Goal: Transaction & Acquisition: Book appointment/travel/reservation

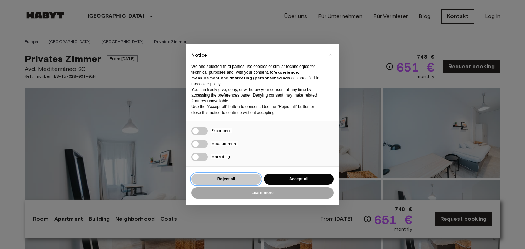
click at [234, 178] on button "Reject all" at bounding box center [226, 179] width 70 height 11
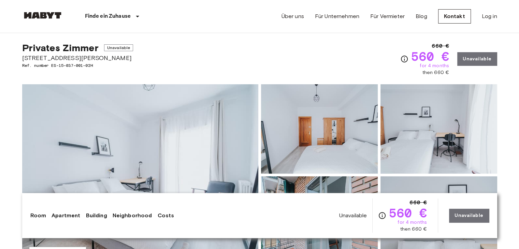
scroll to position [11, 0]
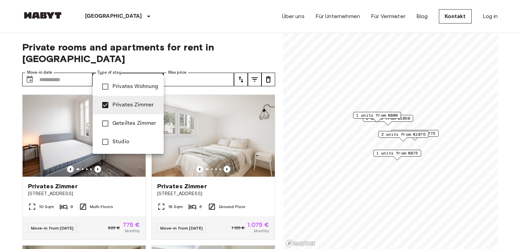
click at [157, 45] on div at bounding box center [262, 124] width 525 height 249
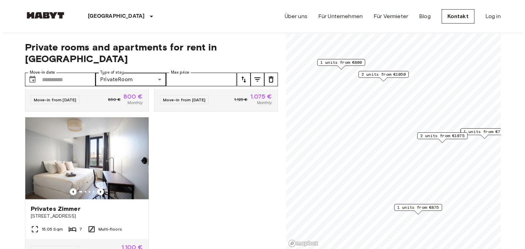
scroll to position [410, 0]
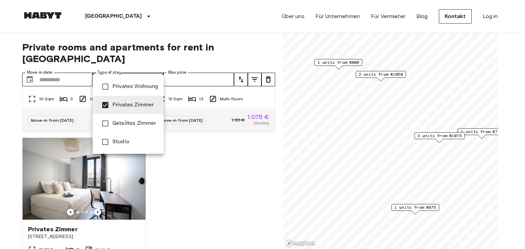
click at [128, 144] on span "Studio" at bounding box center [135, 142] width 46 height 8
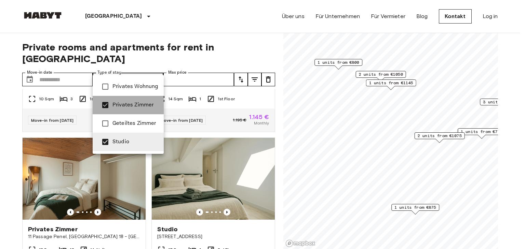
click at [134, 98] on li "Privates Zimmer" at bounding box center [128, 105] width 71 height 18
type input "******"
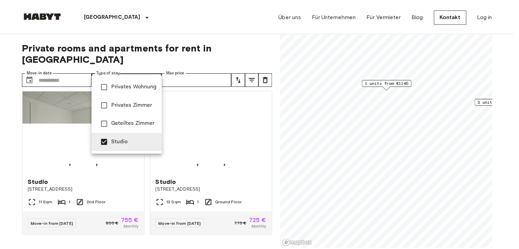
scroll to position [101, 0]
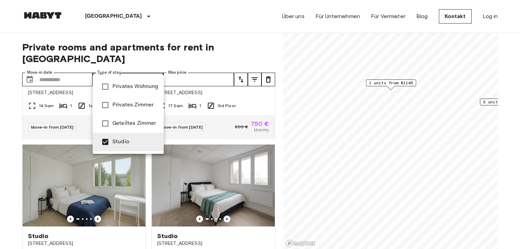
click at [149, 20] on div at bounding box center [262, 124] width 525 height 249
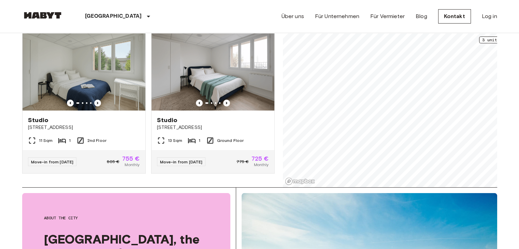
scroll to position [79, 0]
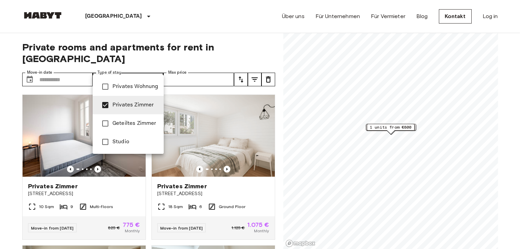
click at [139, 32] on div at bounding box center [262, 124] width 525 height 249
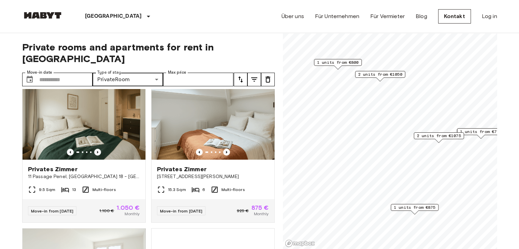
scroll to position [168, 0]
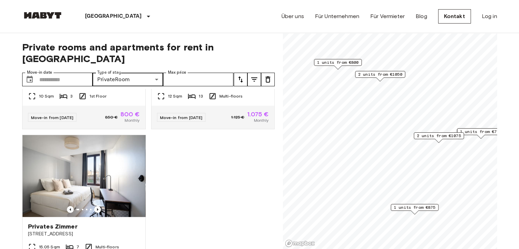
scroll to position [464, 0]
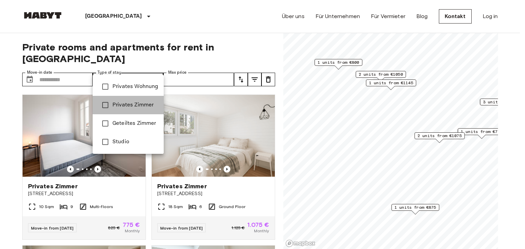
click at [126, 105] on span "Privates Zimmer" at bounding box center [135, 105] width 46 height 8
type input "**********"
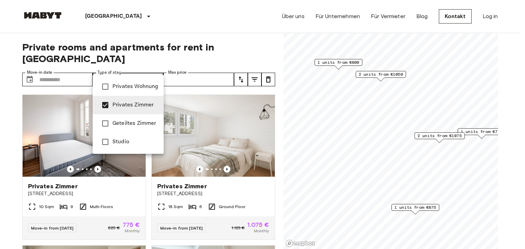
click at [146, 50] on div at bounding box center [262, 124] width 525 height 249
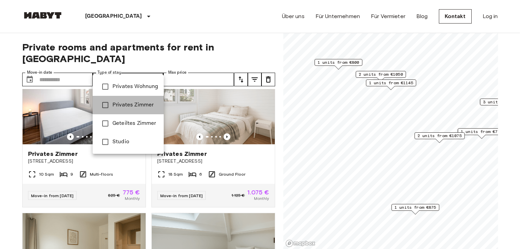
click at [124, 108] on span "Privates Zimmer" at bounding box center [135, 105] width 46 height 8
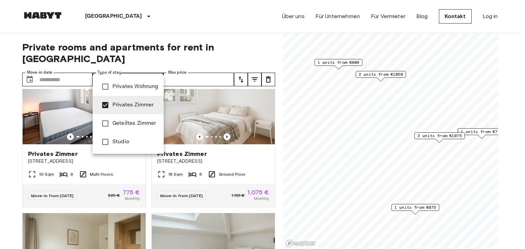
click at [136, 50] on div at bounding box center [262, 124] width 525 height 249
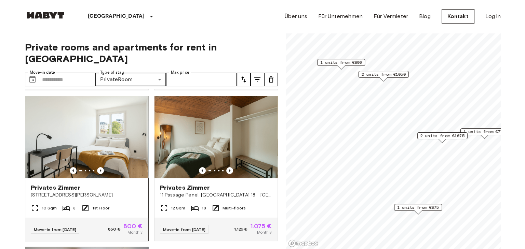
scroll to position [262, 0]
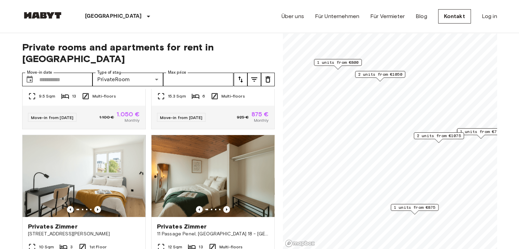
click at [138, 60] on div "**********" at bounding box center [148, 141] width 253 height 217
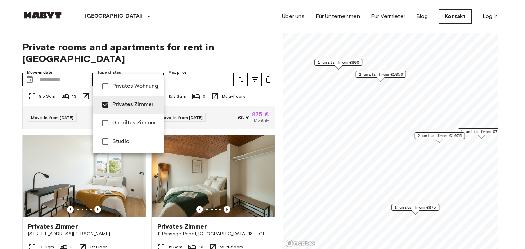
click at [116, 144] on span "Studio" at bounding box center [135, 142] width 46 height 8
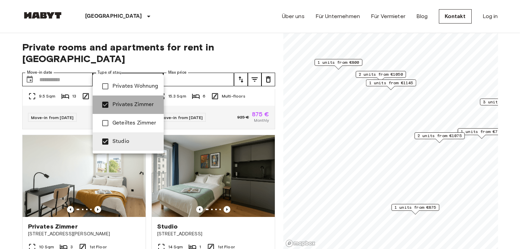
click at [126, 103] on span "Privates Zimmer" at bounding box center [135, 105] width 46 height 8
type input "******"
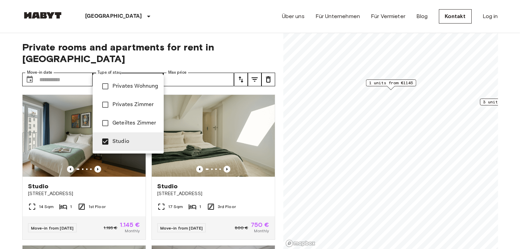
click at [150, 28] on div at bounding box center [262, 124] width 525 height 249
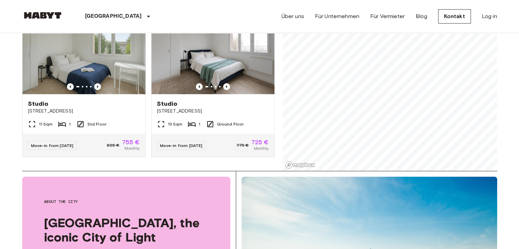
scroll to position [82, 0]
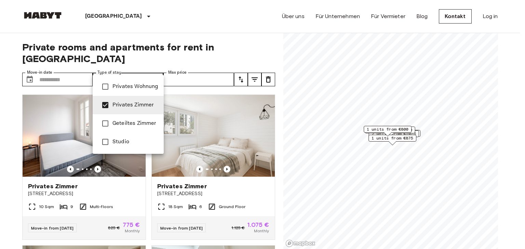
click at [189, 26] on div at bounding box center [262, 124] width 525 height 249
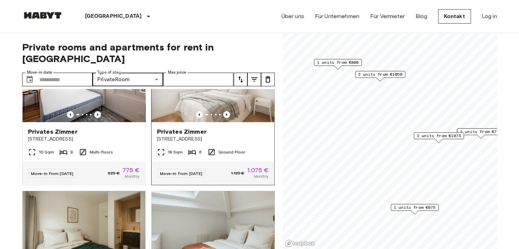
scroll to position [55, 0]
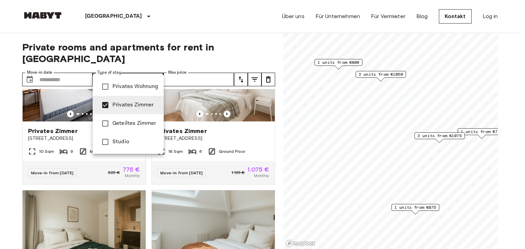
click at [124, 142] on span "Studio" at bounding box center [135, 142] width 46 height 8
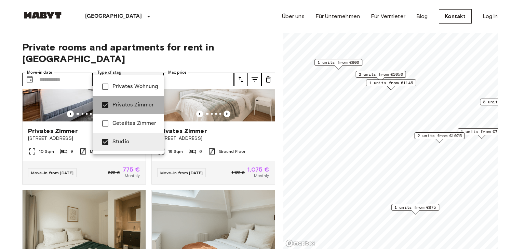
click at [130, 108] on span "Privates Zimmer" at bounding box center [135, 105] width 46 height 8
type input "******"
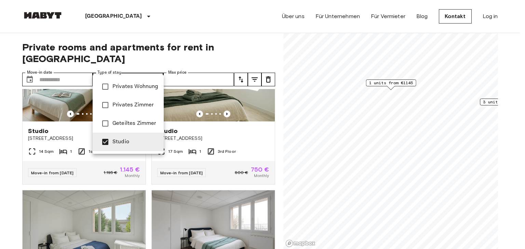
click at [206, 20] on div at bounding box center [262, 124] width 525 height 249
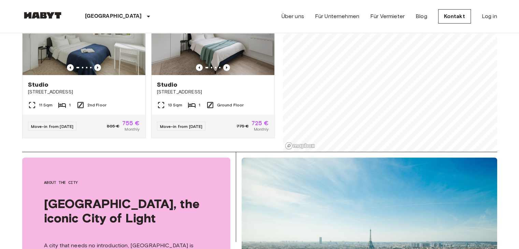
scroll to position [98, 0]
